Goal: Task Accomplishment & Management: Complete application form

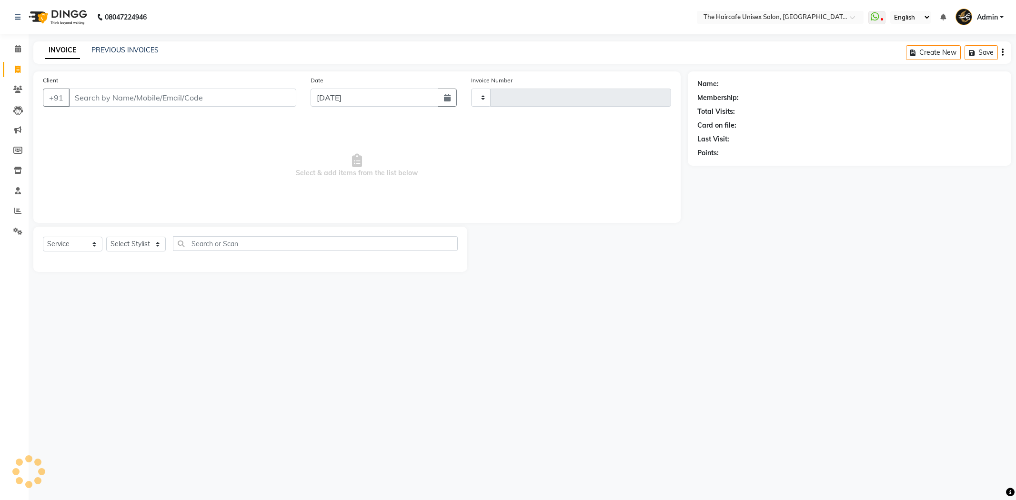
select select "service"
type input "1591"
select select "7412"
drag, startPoint x: 196, startPoint y: 105, endPoint x: 211, endPoint y: 81, distance: 27.9
click at [210, 82] on div "Client +91" at bounding box center [170, 94] width 268 height 39
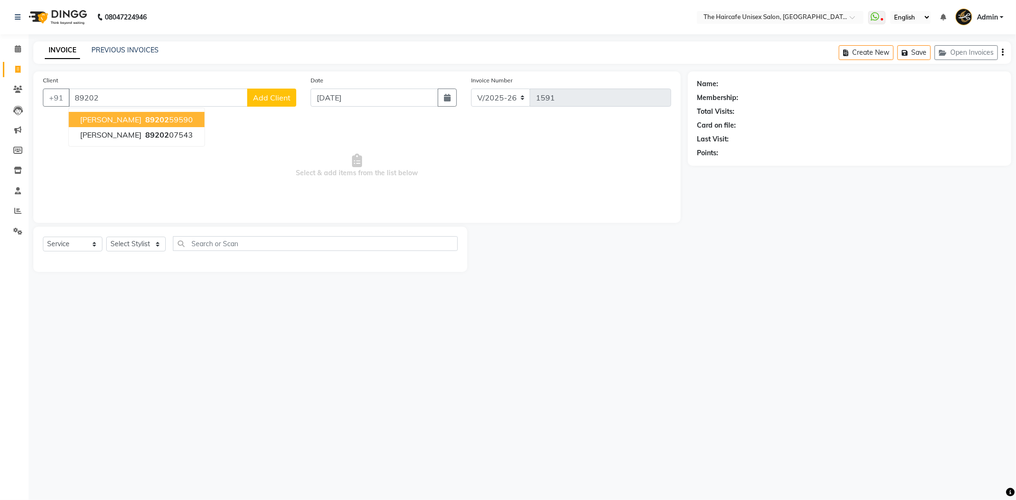
click at [169, 113] on button "[PERSON_NAME] 89202 59590" at bounding box center [137, 119] width 136 height 15
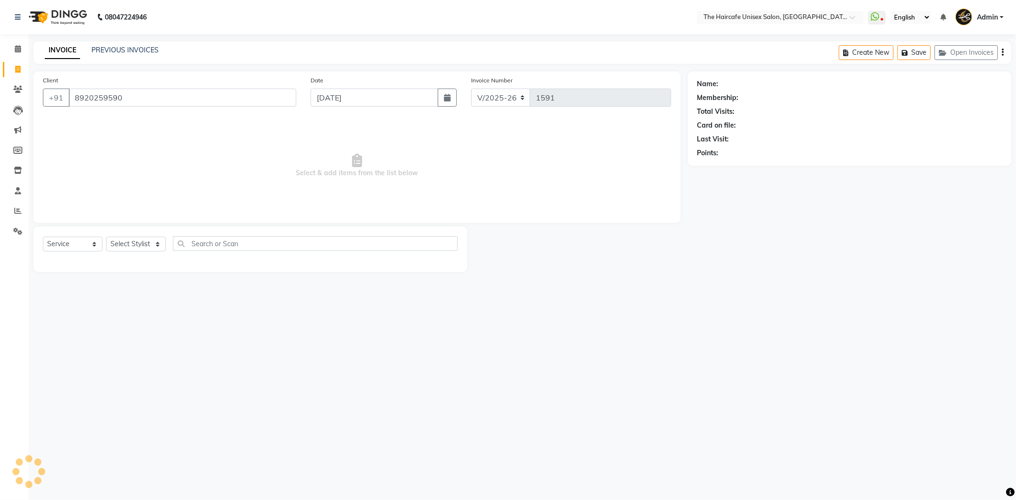
type input "8920259590"
select select "1: Object"
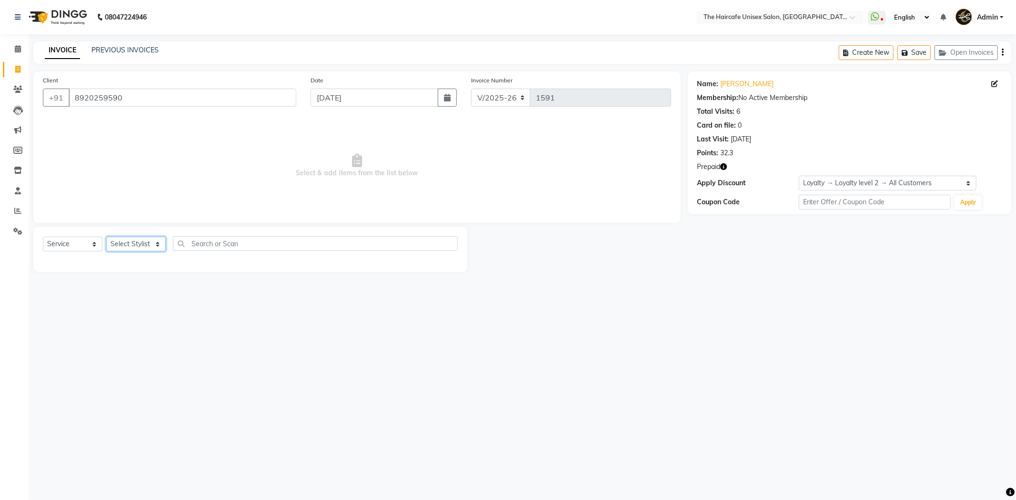
click at [136, 237] on select "Select Stylist [PERSON_NAME] [PERSON_NAME] [PERSON_NAME] [PERSON_NAME] SHYAM SH…" at bounding box center [136, 244] width 60 height 15
select select "64975"
click at [106, 237] on select "Select Stylist [PERSON_NAME] [PERSON_NAME] [PERSON_NAME] [PERSON_NAME] SHYAM SH…" at bounding box center [136, 244] width 60 height 15
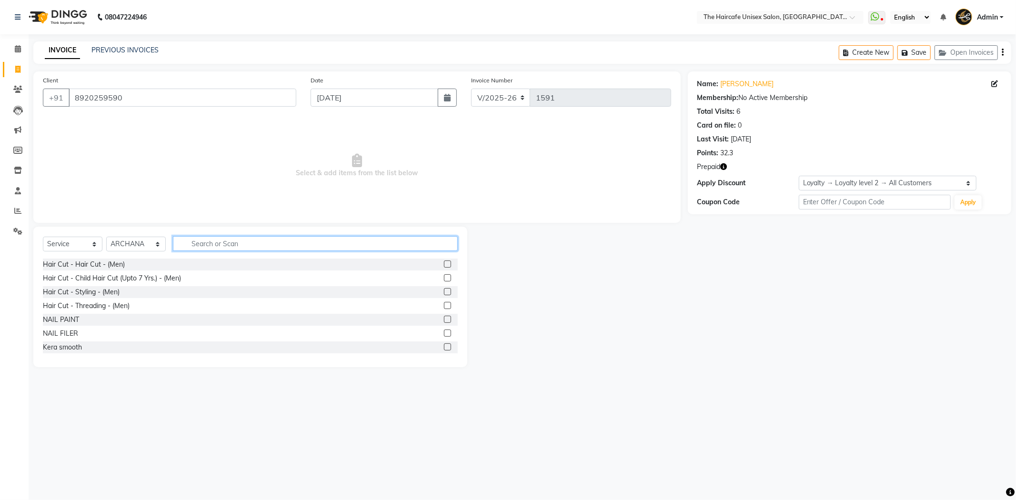
click at [205, 242] on input "text" at bounding box center [315, 243] width 285 height 15
type input "COLO"
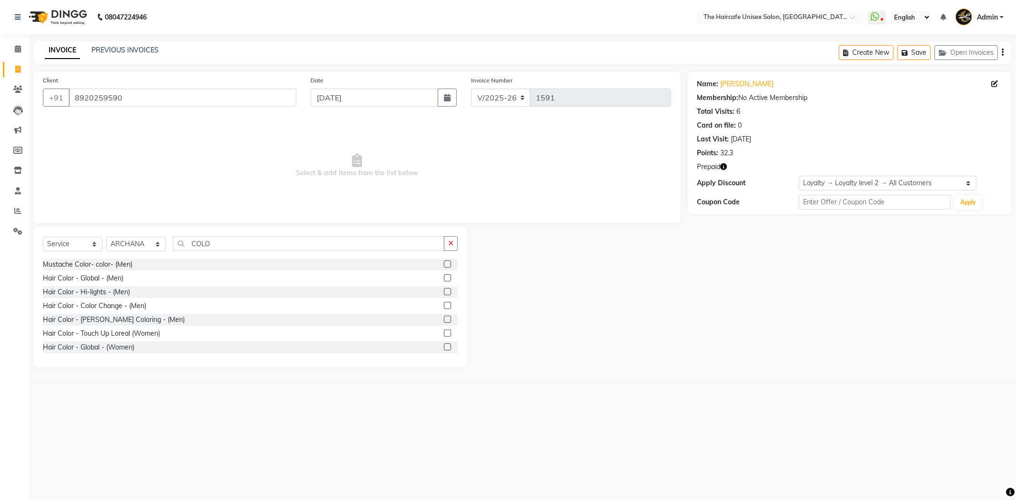
click at [444, 332] on label at bounding box center [447, 332] width 7 height 7
click at [444, 332] on input "checkbox" at bounding box center [447, 333] width 6 height 6
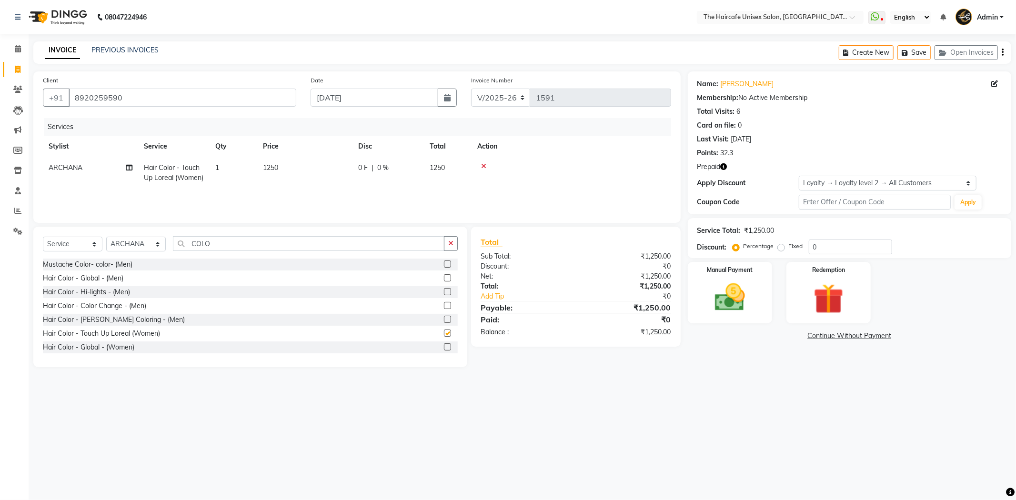
checkbox input "false"
click at [277, 167] on span "1250" at bounding box center [270, 167] width 15 height 9
select select "64975"
click at [351, 168] on input "1250" at bounding box center [350, 170] width 84 height 15
type input "1"
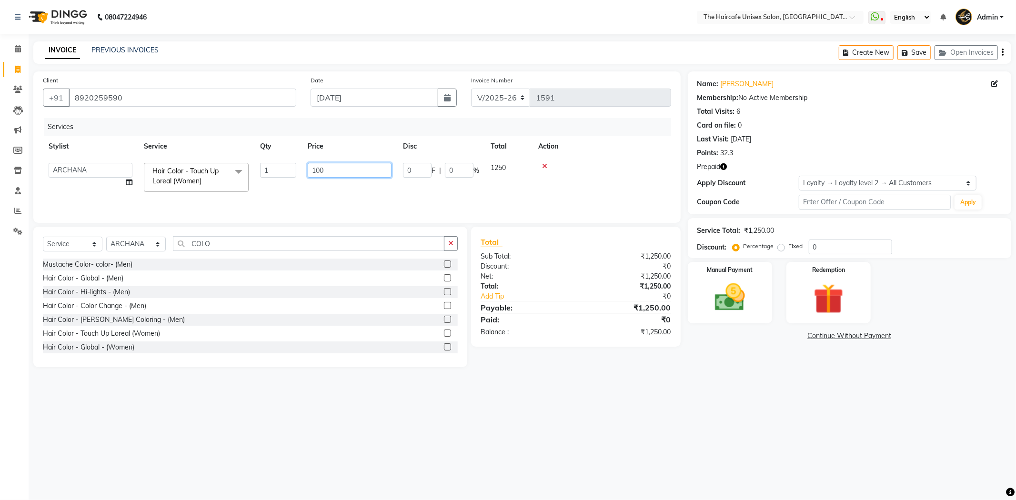
type input "1000"
click at [444, 239] on button "button" at bounding box center [451, 243] width 14 height 15
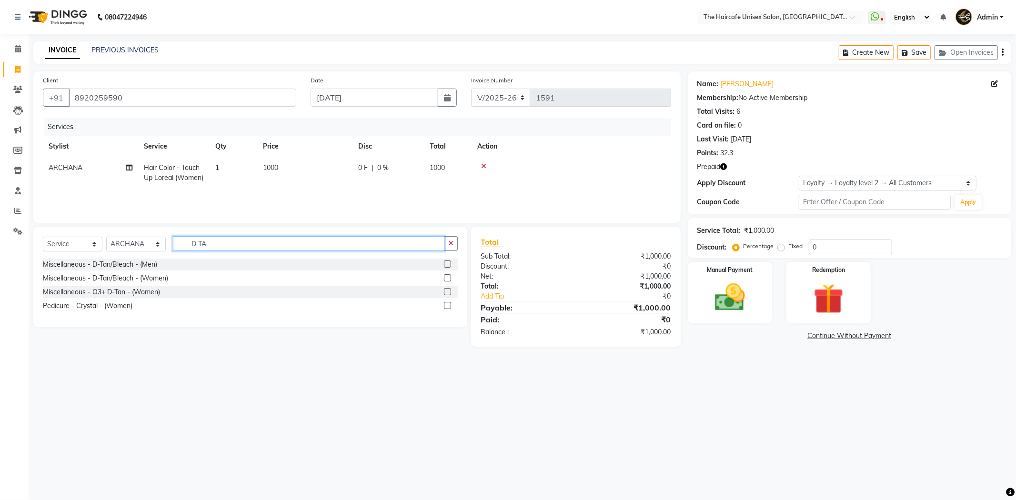
type input "D TA"
click at [445, 276] on label at bounding box center [447, 277] width 7 height 7
click at [445, 276] on input "checkbox" at bounding box center [447, 278] width 6 height 6
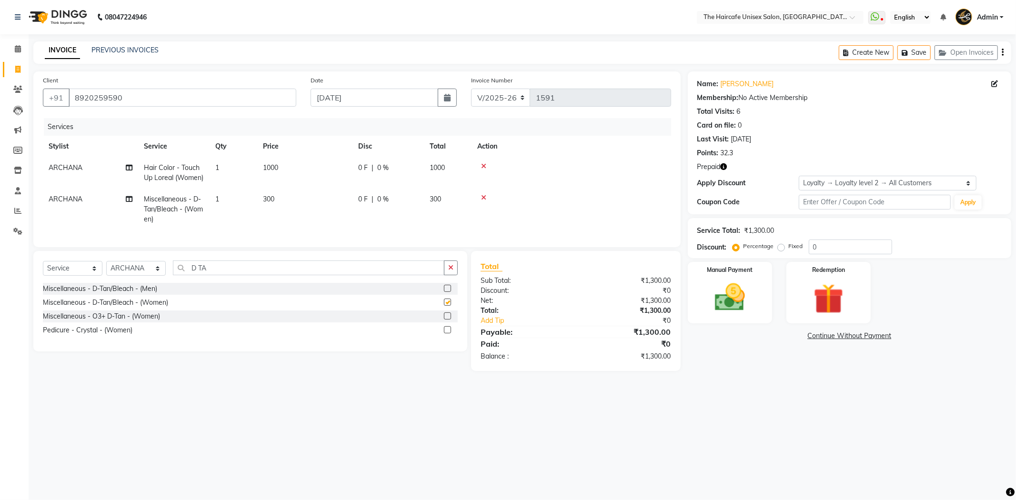
checkbox input "false"
click at [827, 313] on img at bounding box center [828, 298] width 51 height 39
click at [880, 337] on span "Prepaid 1" at bounding box center [889, 336] width 31 height 11
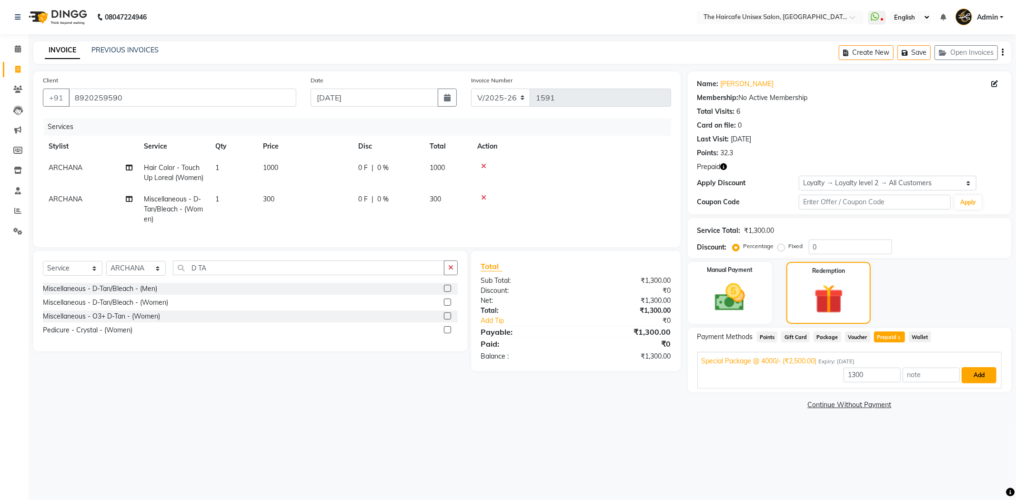
click at [975, 373] on button "Add" at bounding box center [978, 375] width 35 height 16
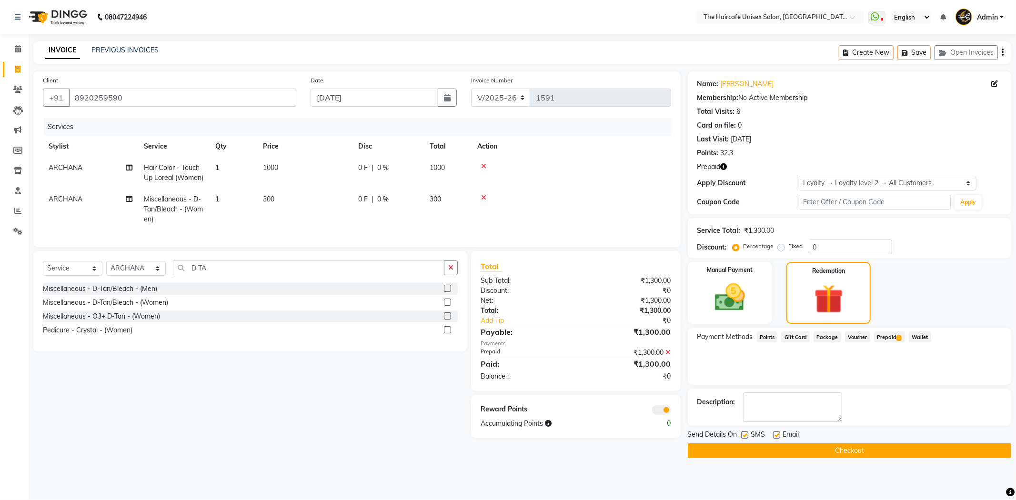
click at [885, 334] on span "Prepaid 1" at bounding box center [889, 336] width 31 height 11
click at [880, 452] on button "Checkout" at bounding box center [849, 450] width 323 height 15
